Goal: Task Accomplishment & Management: Manage account settings

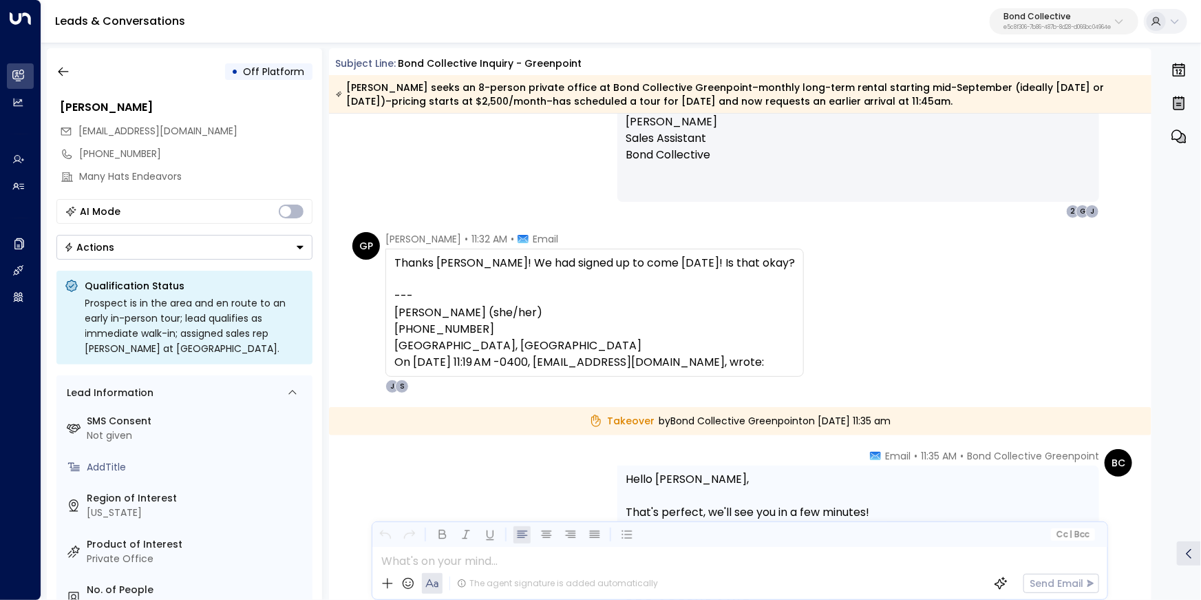
click at [1030, 28] on p "e5c8f306-7b86-487b-8d28-d066bc04964e" at bounding box center [1057, 28] width 107 height 6
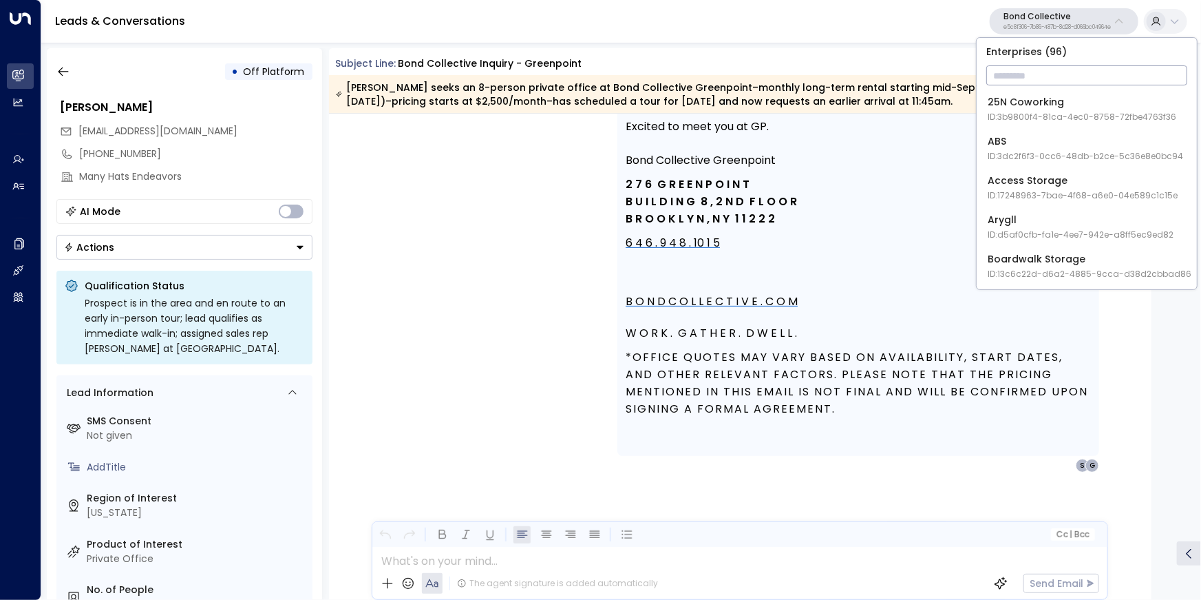
click at [1032, 68] on input "text" at bounding box center [1086, 75] width 201 height 25
click at [1029, 76] on input "text" at bounding box center [1086, 75] width 201 height 25
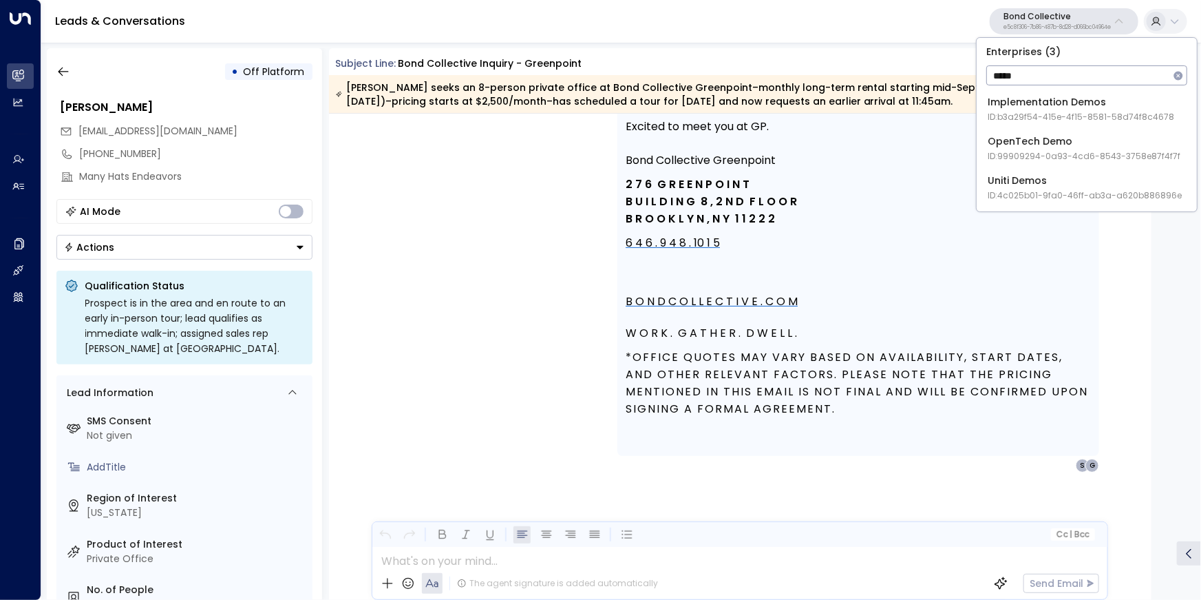
type input "*****"
click at [1024, 147] on div "Uniti Demos ID: 4c025b01-9fa0-46ff-ab3a-a620b886896e" at bounding box center [1085, 148] width 194 height 28
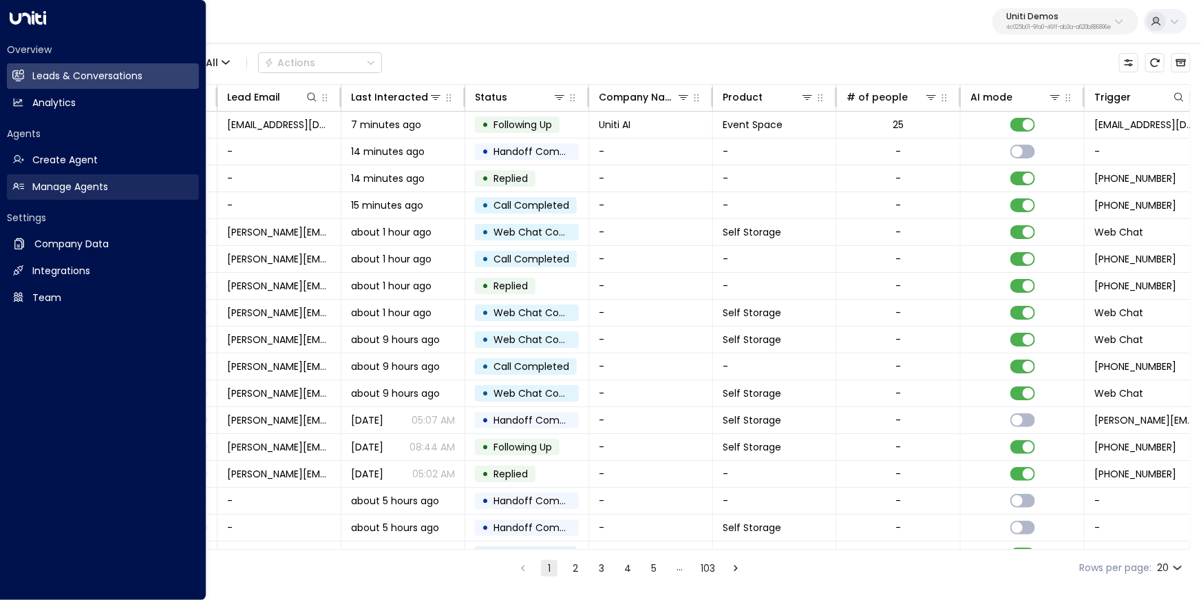
click at [71, 191] on h2 "Manage Agents" at bounding box center [70, 187] width 76 height 14
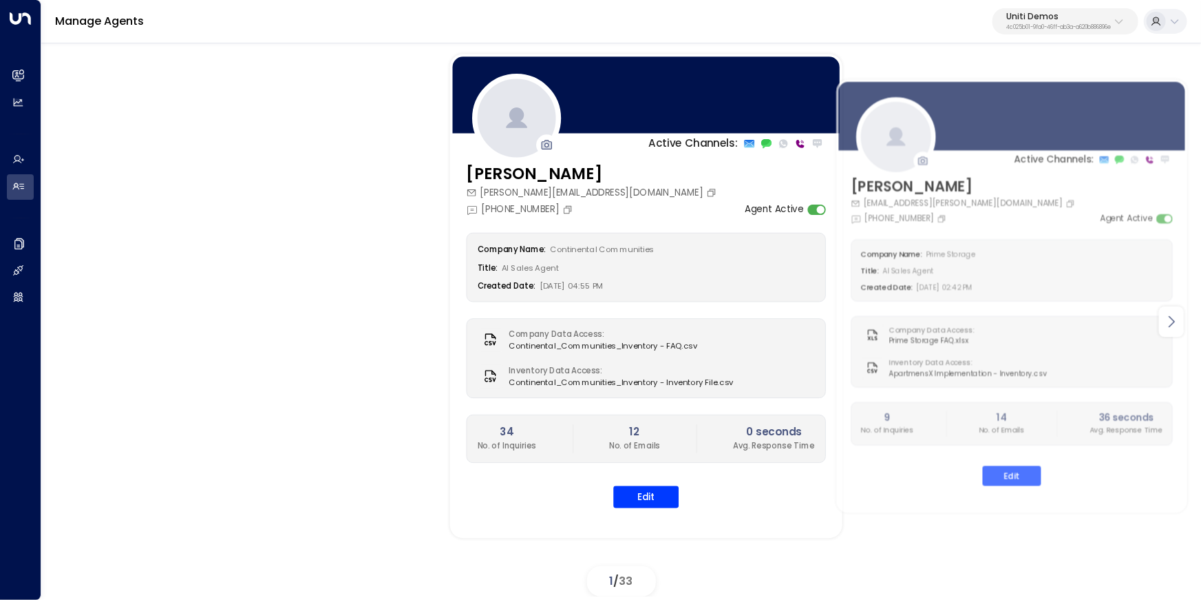
click at [1181, 319] on div at bounding box center [1171, 321] width 25 height 30
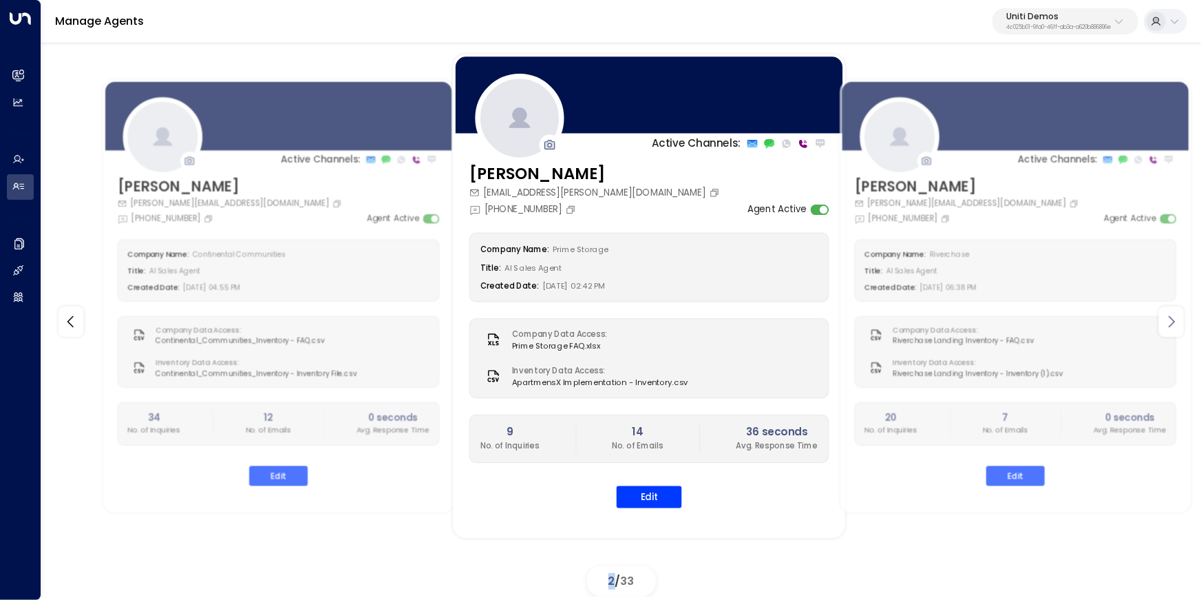
click at [1181, 319] on div at bounding box center [1171, 321] width 25 height 30
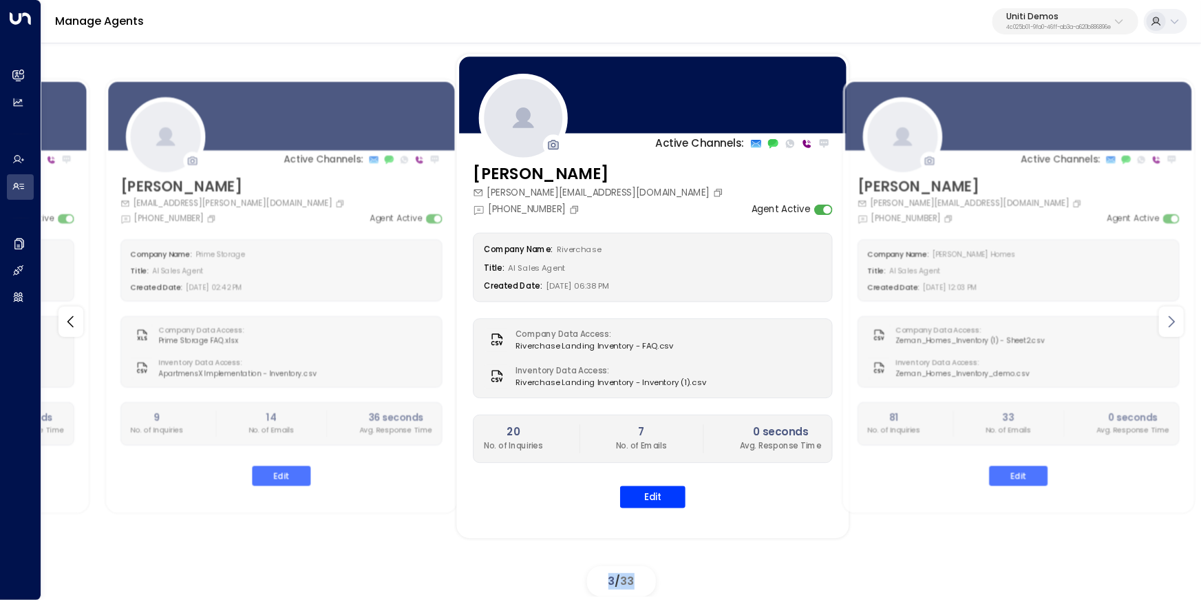
click at [1181, 319] on div at bounding box center [1171, 321] width 25 height 30
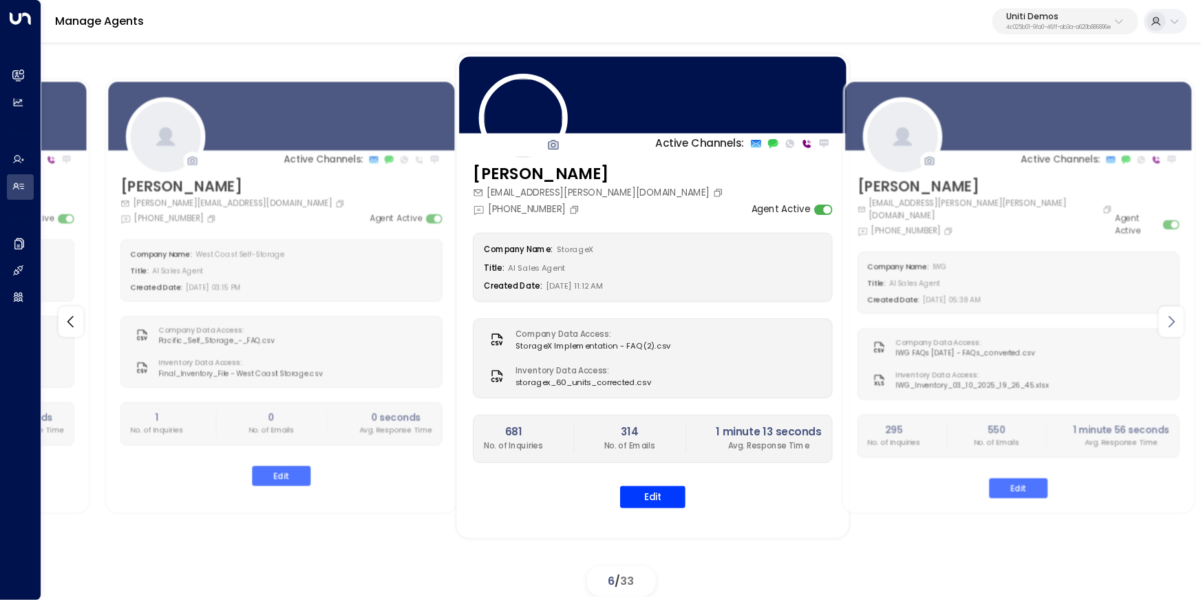
click at [1181, 319] on div at bounding box center [1171, 321] width 25 height 30
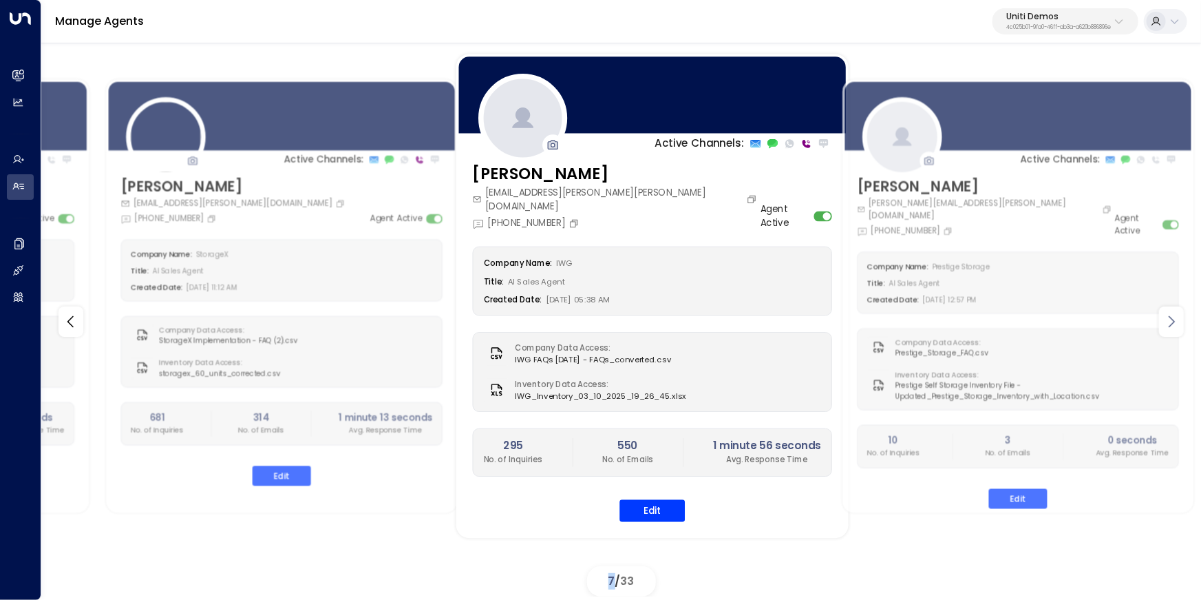
click at [1181, 319] on div at bounding box center [1171, 321] width 25 height 30
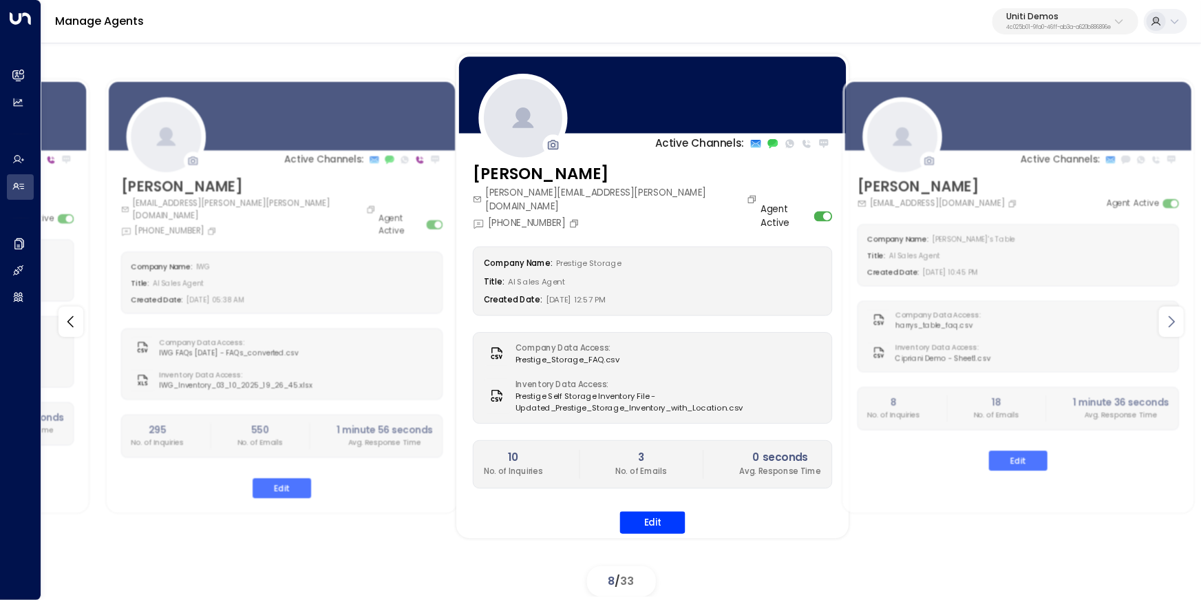
click at [1181, 319] on div at bounding box center [1171, 321] width 25 height 30
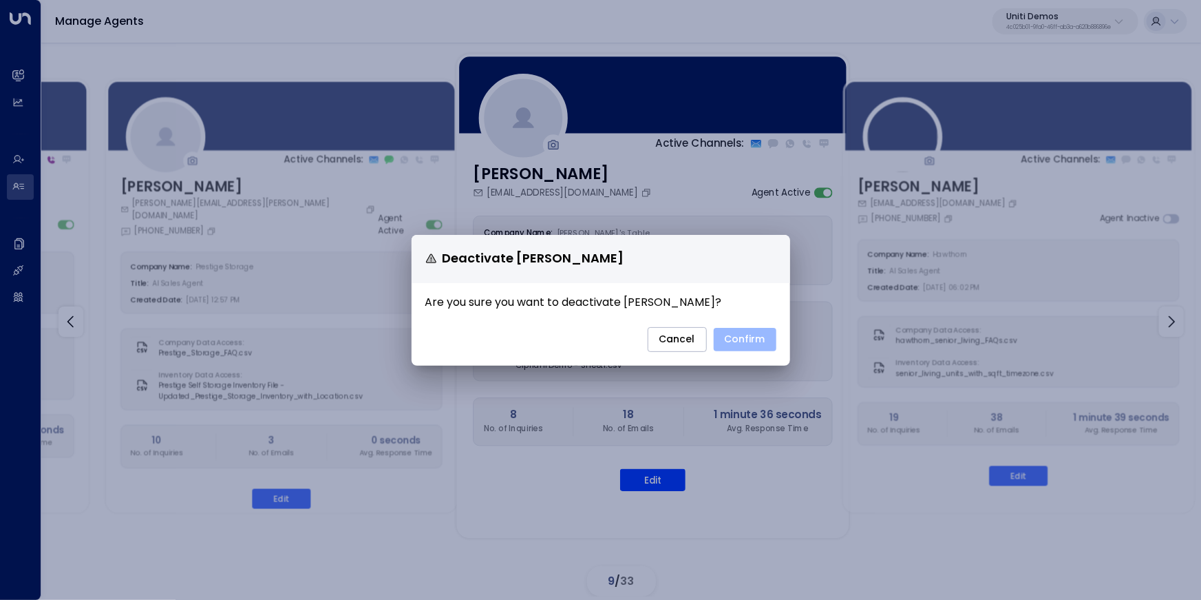
click at [746, 345] on button "Confirm" at bounding box center [745, 339] width 63 height 23
